Goal: Task Accomplishment & Management: Manage account settings

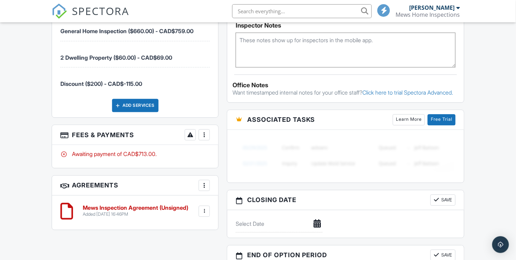
scroll to position [483, 0]
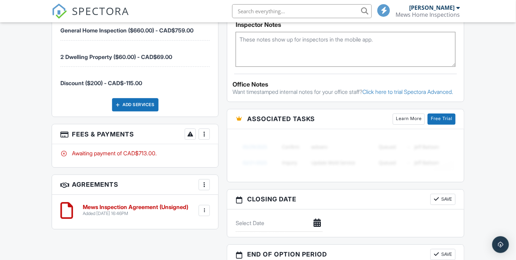
click at [203, 132] on div at bounding box center [204, 134] width 7 height 7
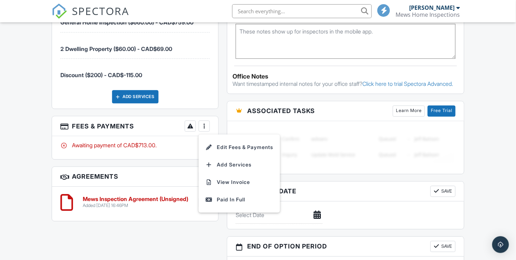
scroll to position [493, 0]
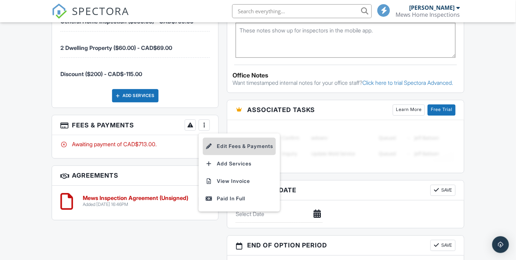
click at [241, 142] on li "Edit Fees & Payments" at bounding box center [239, 146] width 73 height 17
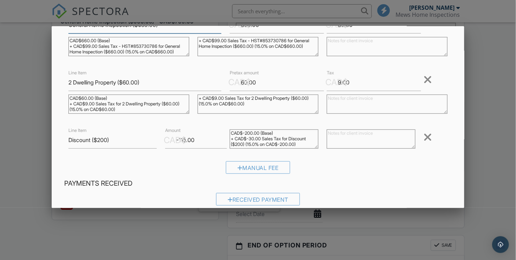
scroll to position [66, 0]
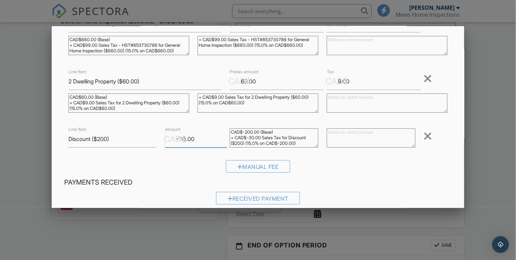
click at [196, 140] on input "-115.00" at bounding box center [196, 139] width 62 height 17
drag, startPoint x: 199, startPoint y: 139, endPoint x: 172, endPoint y: 140, distance: 27.3
click at [172, 140] on div "CAD$ Amount -115.00" at bounding box center [193, 139] width 65 height 17
type input "-30"
drag, startPoint x: 170, startPoint y: 157, endPoint x: 202, endPoint y: 146, distance: 33.7
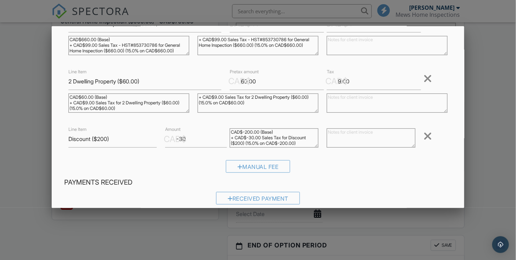
click at [174, 154] on div "Inspection Fees Line Item General Home Inspection ($660.00) CAD$ Pretax amount …" at bounding box center [258, 87] width 396 height 182
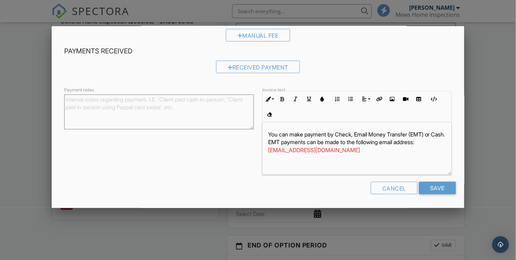
scroll to position [196, 0]
click at [429, 186] on input "Save" at bounding box center [437, 189] width 37 height 13
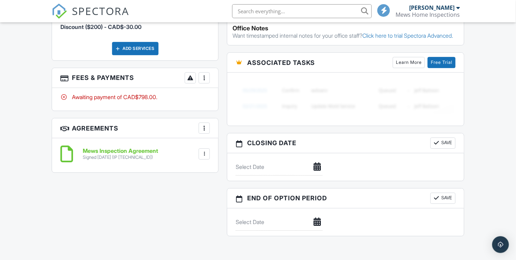
scroll to position [597, 0]
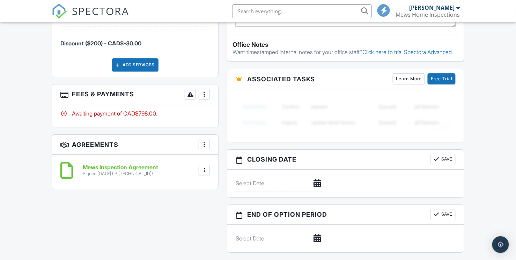
click at [208, 92] on div "More" at bounding box center [204, 94] width 11 height 11
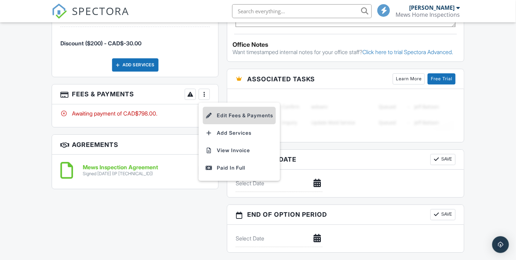
click at [247, 114] on li "Edit Fees & Payments" at bounding box center [239, 115] width 73 height 17
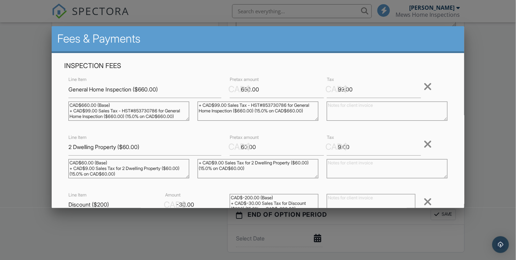
click at [428, 145] on div at bounding box center [428, 144] width 8 height 11
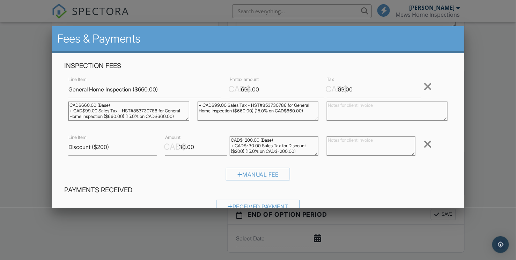
scroll to position [2, 0]
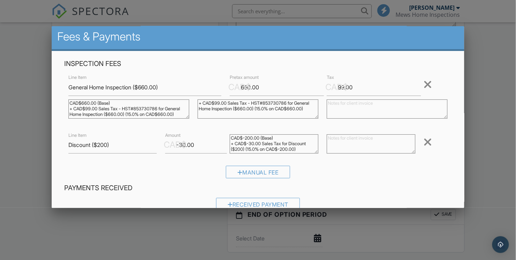
click at [428, 142] on div at bounding box center [428, 142] width 8 height 11
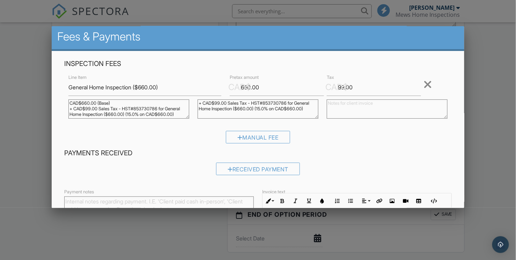
scroll to position [3, 0]
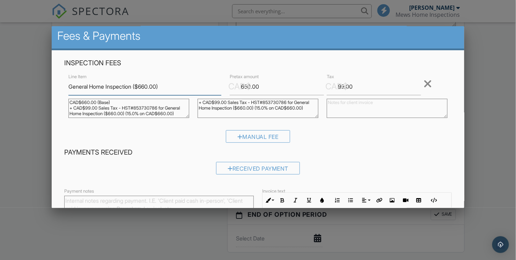
drag, startPoint x: 166, startPoint y: 86, endPoint x: 140, endPoint y: 87, distance: 26.6
click at [139, 87] on input "General Home Inspection ($660.00)" at bounding box center [144, 86] width 153 height 17
type input "General Home Inspection"
click at [265, 87] on input "660.00" at bounding box center [277, 86] width 94 height 17
drag, startPoint x: 267, startPoint y: 86, endPoint x: 239, endPoint y: 86, distance: 27.9
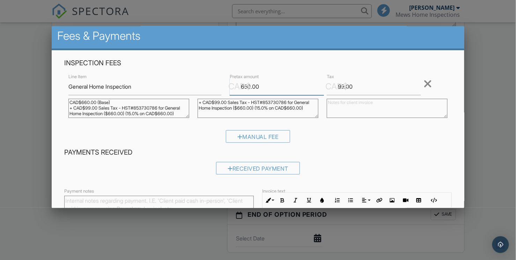
click at [239, 86] on div "CAD$ Pretax amount 660.00" at bounding box center [274, 86] width 97 height 17
type input "520"
drag, startPoint x: 359, startPoint y: 87, endPoint x: 325, endPoint y: 88, distance: 34.6
click at [325, 88] on div "CAD$ Tax 99.00" at bounding box center [371, 86] width 97 height 17
type input "78"
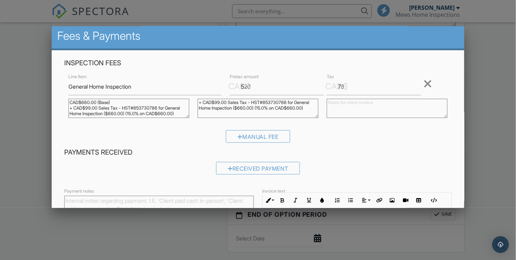
click at [354, 132] on div "Manual Fee" at bounding box center [258, 139] width 388 height 18
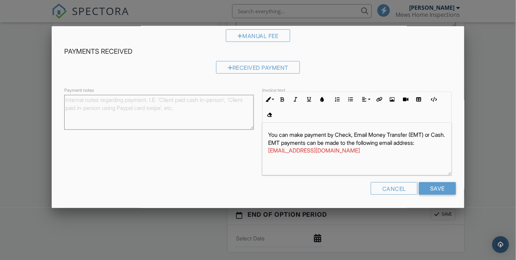
scroll to position [0, 0]
click at [430, 185] on input "Save" at bounding box center [437, 188] width 37 height 13
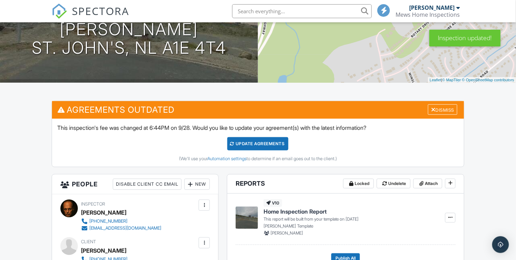
scroll to position [104, 0]
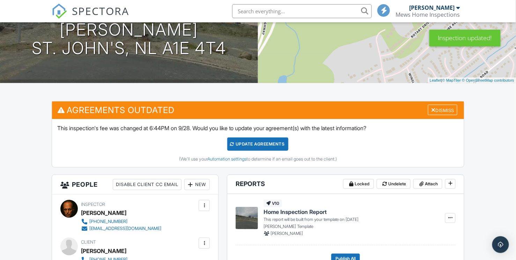
click at [255, 141] on div "Update Agreements" at bounding box center [257, 144] width 61 height 13
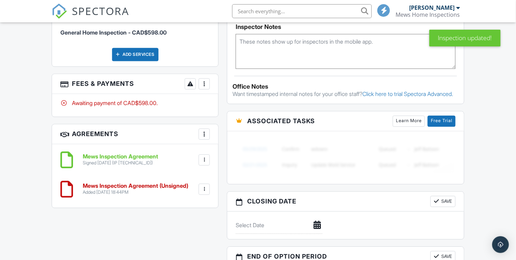
scroll to position [482, 0]
click at [207, 156] on div at bounding box center [204, 159] width 7 height 7
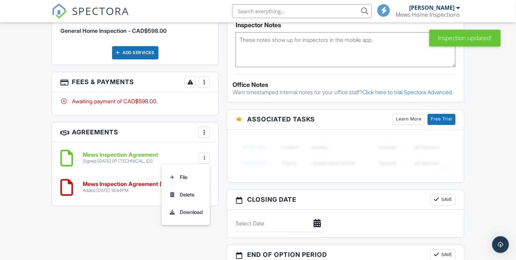
click at [190, 191] on li "Delete" at bounding box center [186, 194] width 40 height 17
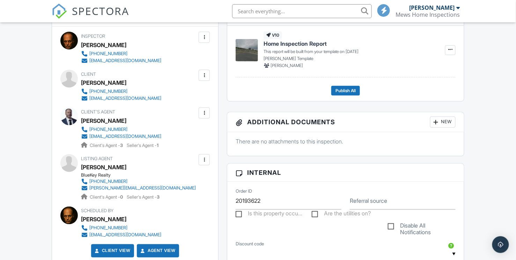
scroll to position [190, 0]
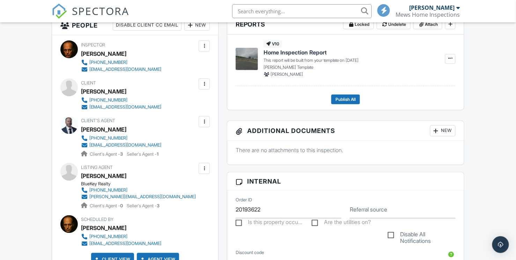
click at [204, 82] on div at bounding box center [204, 84] width 7 height 7
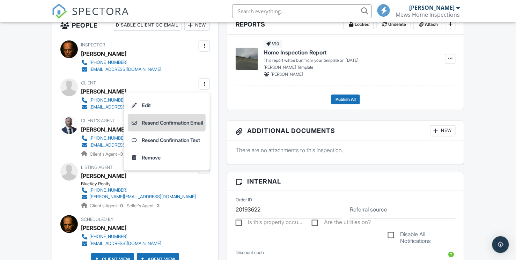
click at [178, 122] on li "Resend Confirmation Email" at bounding box center [167, 122] width 78 height 17
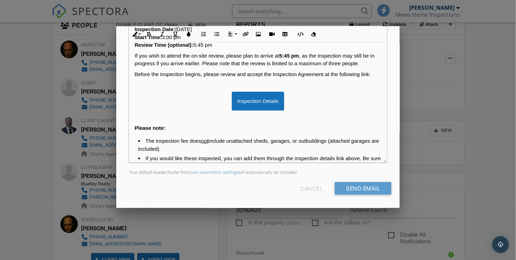
scroll to position [161, 0]
click at [352, 190] on input "Send Email" at bounding box center [363, 189] width 57 height 13
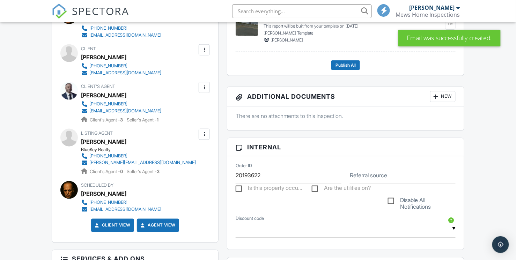
scroll to position [224, 0]
click at [205, 50] on div at bounding box center [204, 50] width 7 height 7
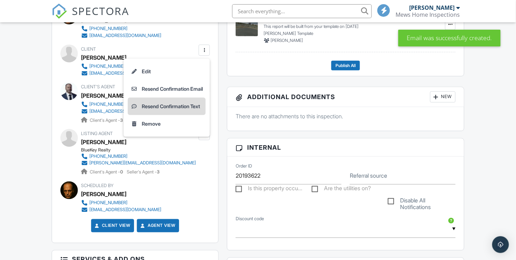
click at [175, 106] on li "Resend Confirmation Text" at bounding box center [167, 106] width 78 height 17
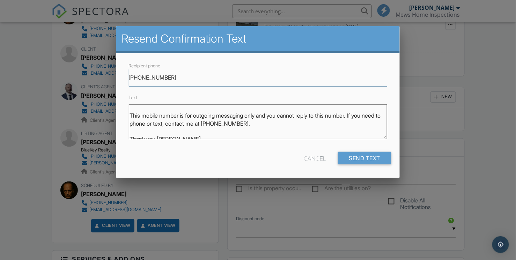
scroll to position [72, 0]
click at [349, 155] on input "Send Text" at bounding box center [365, 158] width 54 height 13
